Goal: Task Accomplishment & Management: Complete application form

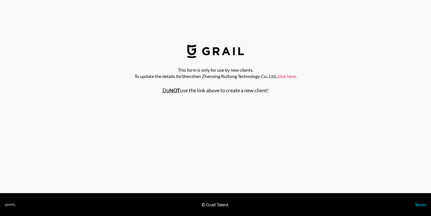
click at [283, 76] on link "click here" at bounding box center [286, 75] width 18 height 5
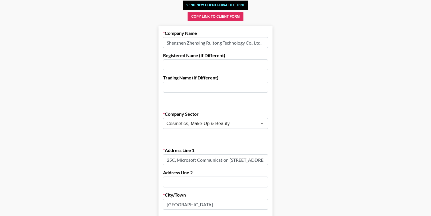
scroll to position [32, 0]
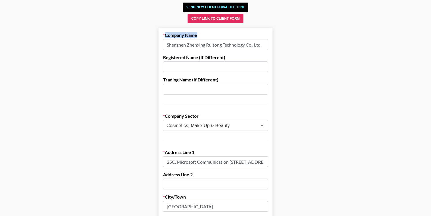
drag, startPoint x: 162, startPoint y: 35, endPoint x: 196, endPoint y: 37, distance: 34.3
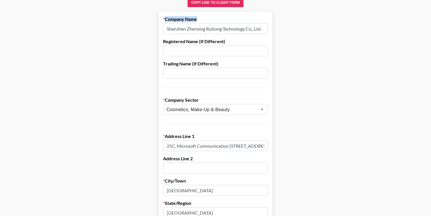
scroll to position [37, 0]
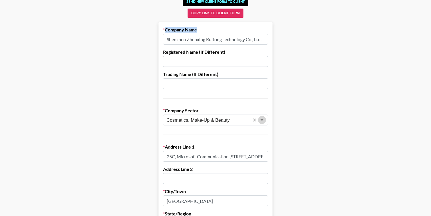
click at [263, 120] on icon "Open" at bounding box center [262, 119] width 7 height 7
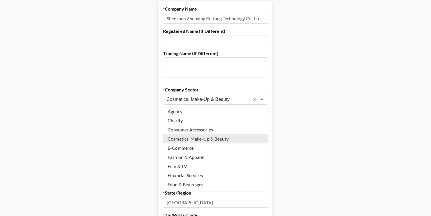
scroll to position [68, 0]
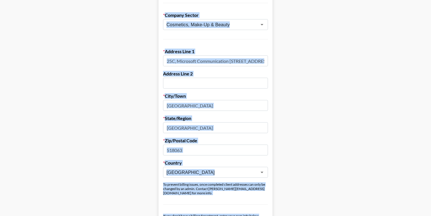
scroll to position [140, 0]
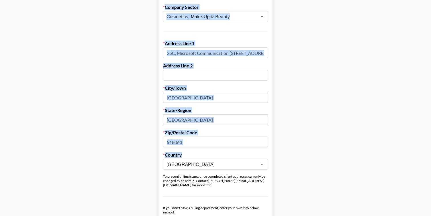
drag, startPoint x: 163, startPoint y: 31, endPoint x: 189, endPoint y: 158, distance: 129.2
click at [189, 158] on form "Company Name [GEOGRAPHIC_DATA] Zhenxing Ruitong Technology Co., Ltd. Registered…" at bounding box center [216, 207] width 114 height 577
copy form "Company Name Registered Name (If Different) Trading Name (If Different) Company…"
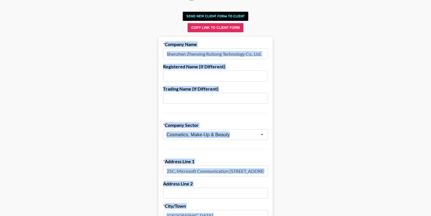
scroll to position [0, 0]
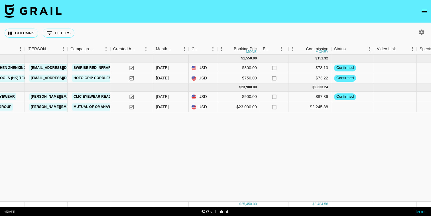
scroll to position [0, 208]
click at [426, 12] on icon "open drawer" at bounding box center [424, 11] width 7 height 7
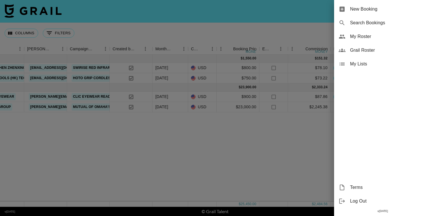
click at [353, 14] on div "New Booking" at bounding box center [382, 9] width 97 height 14
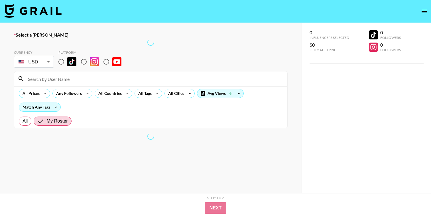
click at [45, 61] on body "Select a [PERSON_NAME] Currency USD USD ​ Platform All Prices Any Followers All…" at bounding box center [215, 126] width 431 height 252
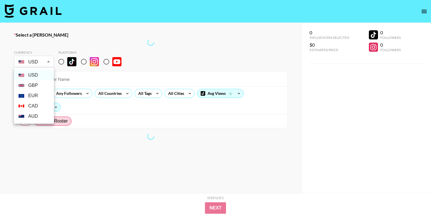
click at [33, 94] on li "EUR" at bounding box center [34, 95] width 40 height 10
type input "EUR"
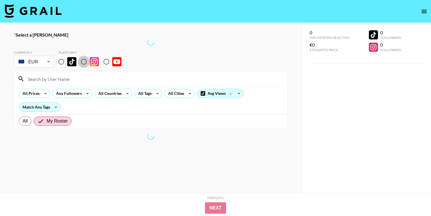
click at [83, 63] on input "radio" at bounding box center [84, 62] width 12 height 12
radio input "true"
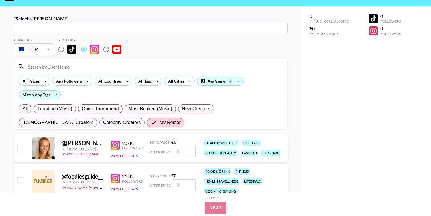
scroll to position [14, 0]
